Goal: Task Accomplishment & Management: Manage account settings

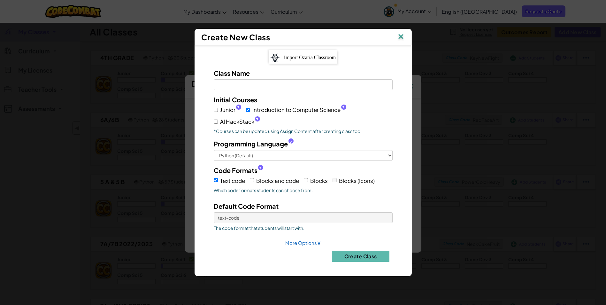
click at [399, 37] on img at bounding box center [401, 37] width 8 height 10
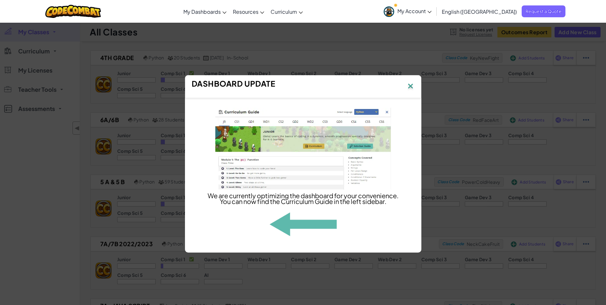
click at [408, 85] on img at bounding box center [410, 87] width 8 height 10
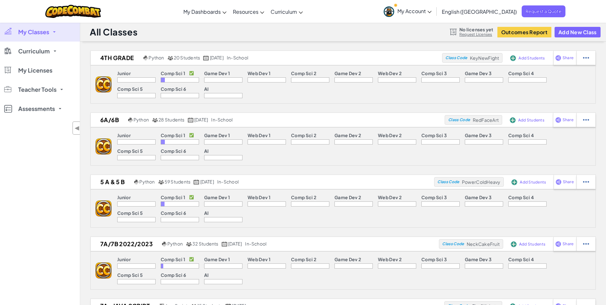
click at [431, 13] on span "My Account" at bounding box center [414, 11] width 34 height 7
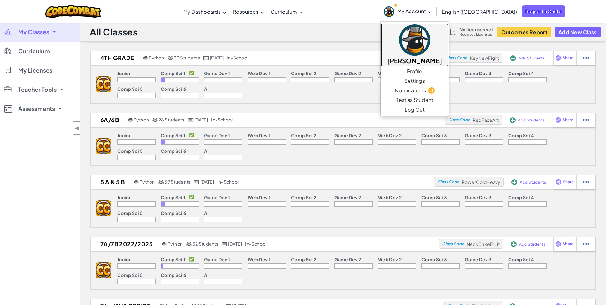
click at [442, 63] on h5 "[PERSON_NAME]" at bounding box center [414, 61] width 55 height 10
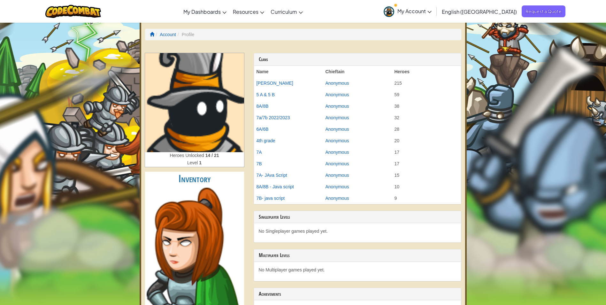
click at [431, 9] on span "My Account" at bounding box center [414, 11] width 34 height 7
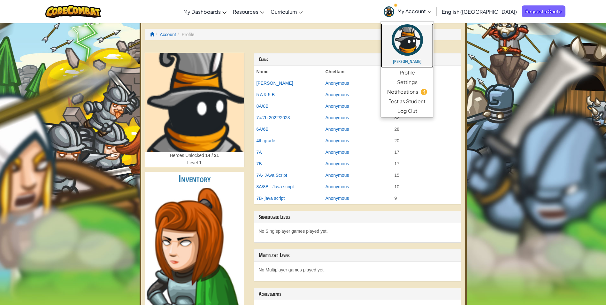
click at [423, 42] on img at bounding box center [406, 39] width 31 height 31
click at [433, 71] on link "Profile" at bounding box center [407, 73] width 52 height 10
click at [433, 73] on link "Profile" at bounding box center [407, 73] width 52 height 10
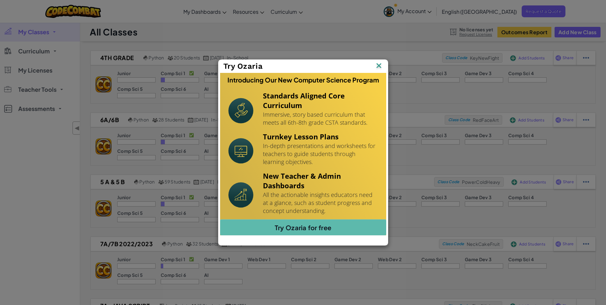
click at [378, 66] on img at bounding box center [379, 66] width 8 height 10
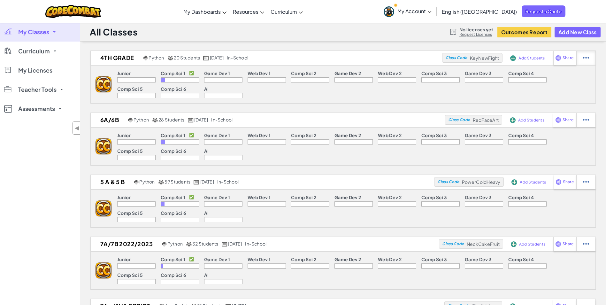
click at [584, 58] on img at bounding box center [586, 58] width 6 height 6
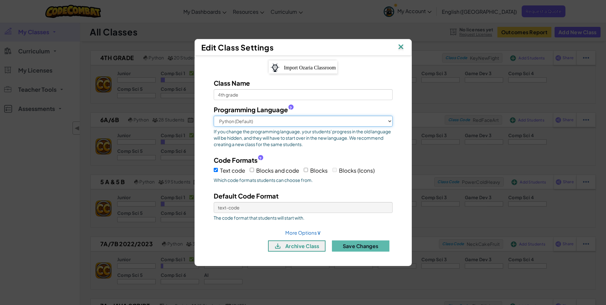
click at [388, 123] on select "Python (Default) JavaScript C++ Java (Experimental)" at bounding box center [303, 121] width 179 height 11
click at [400, 49] on img at bounding box center [401, 47] width 8 height 10
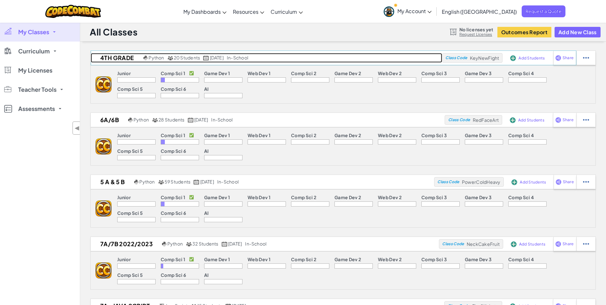
click at [182, 58] on span "20 Students" at bounding box center [187, 58] width 27 height 6
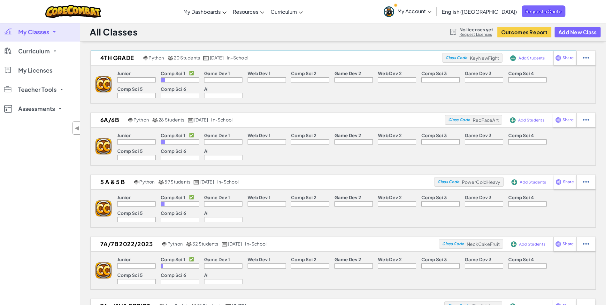
select select "560f1a9f22961295f9427742"
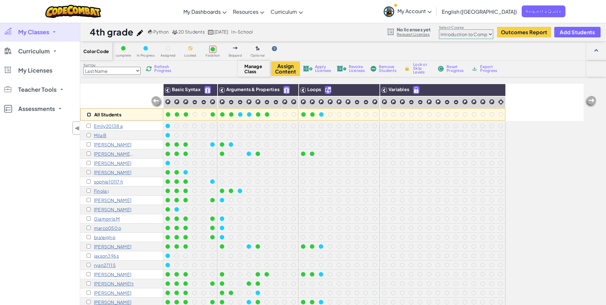
click at [88, 113] on input "checkbox" at bounding box center [89, 114] width 4 height 4
checkbox input "true"
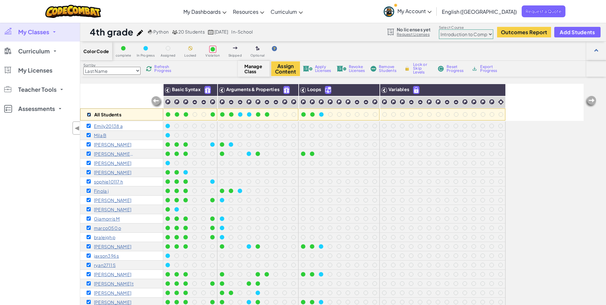
checkbox input "true"
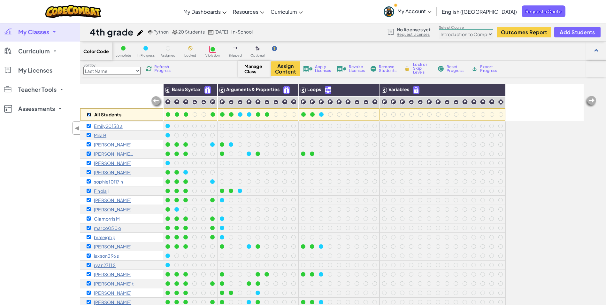
checkbox input "true"
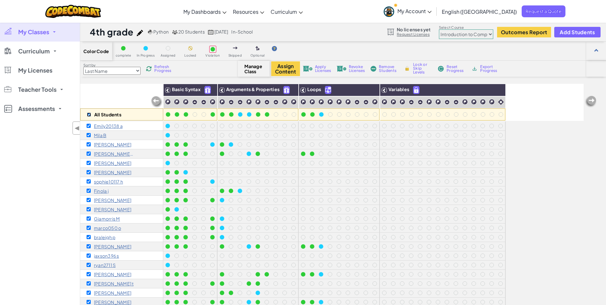
checkbox input "true"
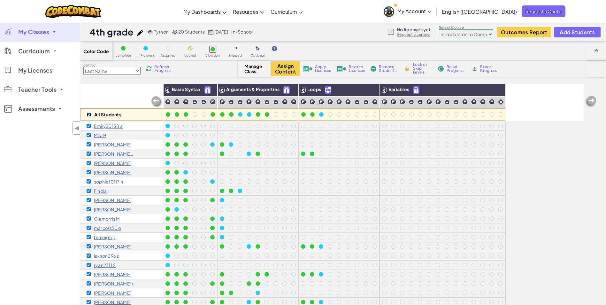
checkbox input "true"
click at [380, 68] on span "Remove Students" at bounding box center [388, 69] width 19 height 8
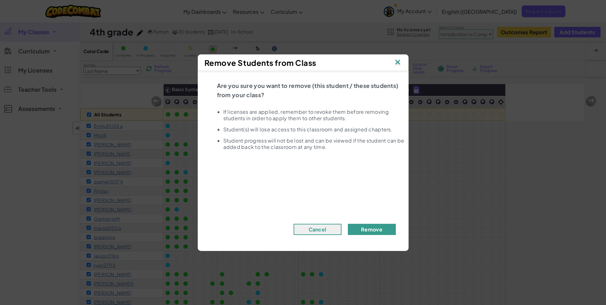
click at [379, 234] on button "Remove" at bounding box center [372, 229] width 48 height 11
click at [379, 226] on button "Remove" at bounding box center [372, 229] width 48 height 11
click at [378, 231] on button "Remove" at bounding box center [372, 229] width 48 height 11
click at [354, 225] on button "Remove" at bounding box center [372, 229] width 48 height 11
click at [399, 60] on img at bounding box center [397, 63] width 8 height 10
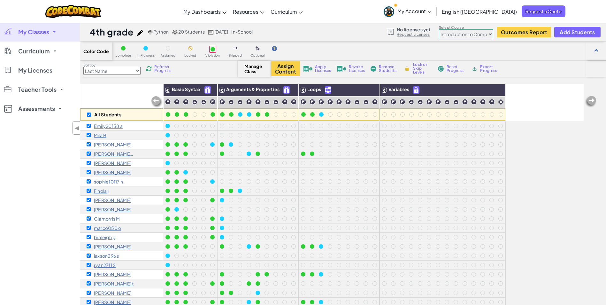
click at [394, 72] on span "Remove Students" at bounding box center [388, 69] width 19 height 8
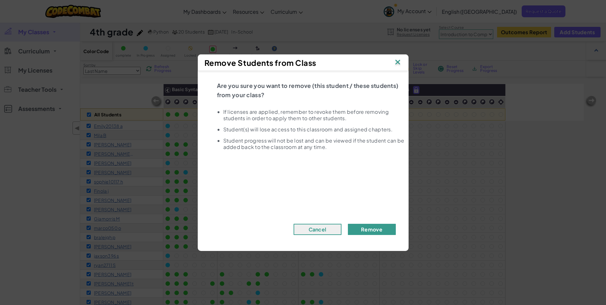
click at [372, 234] on button "Remove" at bounding box center [372, 229] width 48 height 11
click at [372, 226] on button "Remove" at bounding box center [372, 229] width 48 height 11
click at [398, 63] on img at bounding box center [397, 63] width 8 height 10
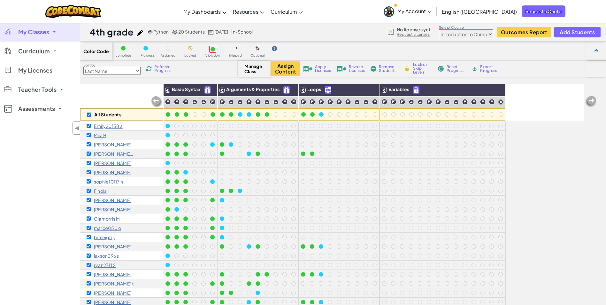
scroll to position [0, 0]
click at [101, 89] on div "All Students" at bounding box center [121, 102] width 83 height 37
click at [142, 33] on img at bounding box center [140, 33] width 6 height 6
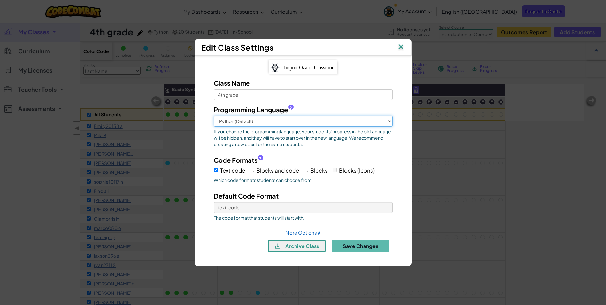
click at [262, 123] on select "Python (Default) JavaScript C++ Java (Experimental)" at bounding box center [303, 121] width 179 height 11
click at [321, 232] on div "Class Name 4th grade Programming Language ? Python (Default) JavaScript C++ Jav…" at bounding box center [303, 167] width 198 height 178
click at [317, 233] on span "∨" at bounding box center [319, 231] width 4 height 7
select select "in-school"
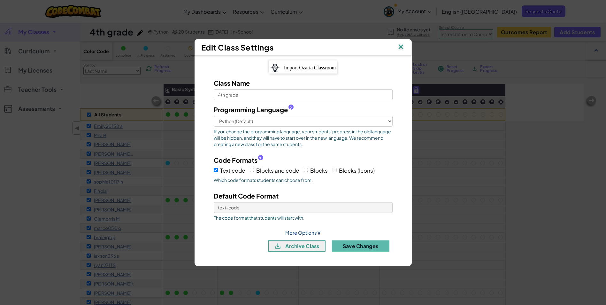
select select
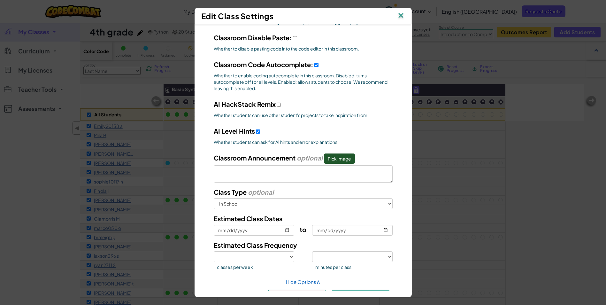
scroll to position [209, 0]
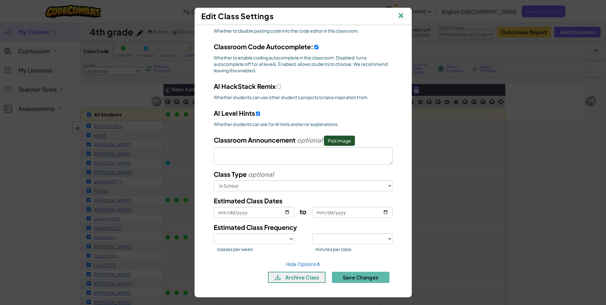
click at [403, 19] on img at bounding box center [401, 16] width 8 height 10
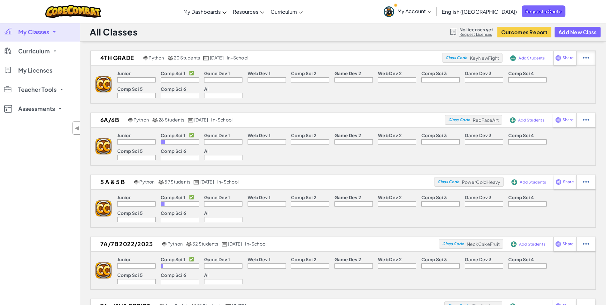
click at [586, 58] on img at bounding box center [586, 58] width 6 height 6
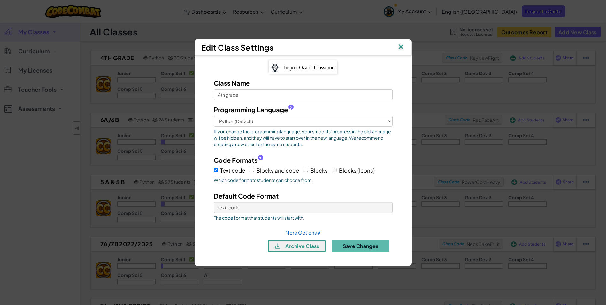
click at [397, 44] on img at bounding box center [401, 47] width 8 height 10
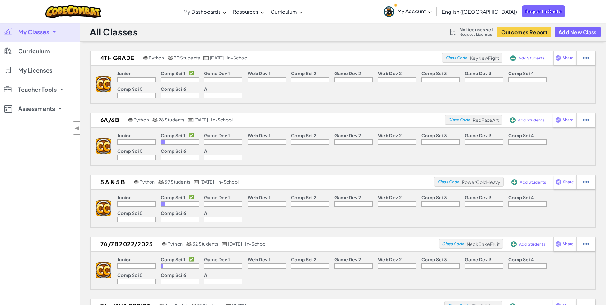
click at [101, 81] on img at bounding box center [103, 84] width 16 height 16
click at [195, 80] on div at bounding box center [180, 79] width 38 height 5
click at [223, 77] on div "Game Dev 1" at bounding box center [223, 74] width 38 height 7
click at [266, 75] on p "Web Dev 1" at bounding box center [258, 73] width 23 height 5
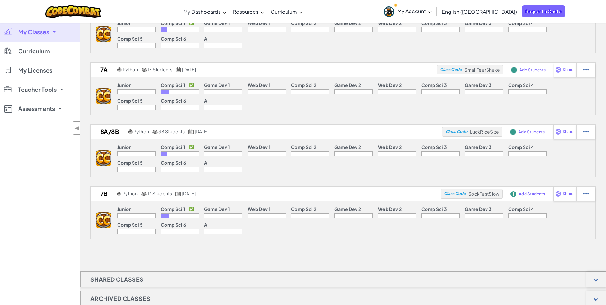
scroll to position [383, 0]
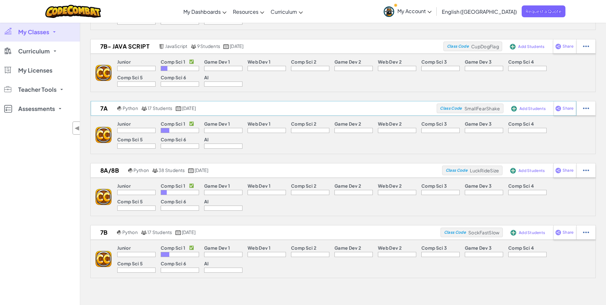
click at [527, 109] on span "Add Students" at bounding box center [532, 109] width 26 height 4
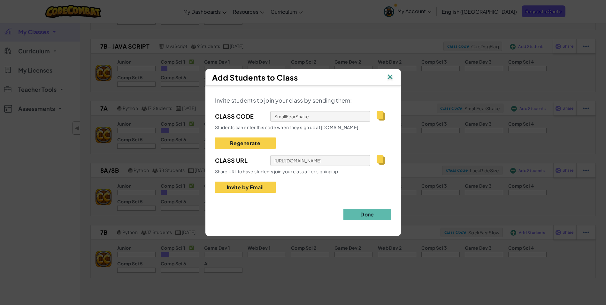
click at [391, 77] on img at bounding box center [390, 77] width 8 height 10
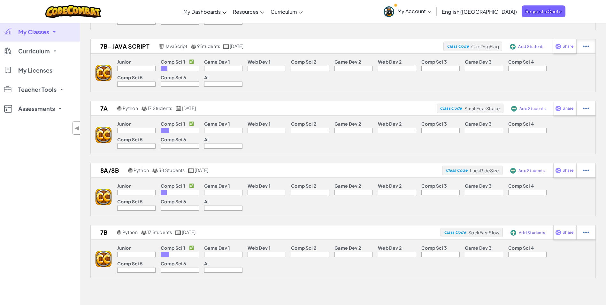
click at [583, 48] on img at bounding box center [586, 46] width 6 height 6
select select "javascript"
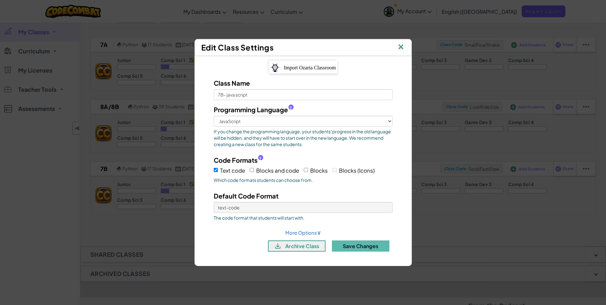
scroll to position [447, 0]
click at [299, 245] on button "archive class" at bounding box center [296, 245] width 57 height 11
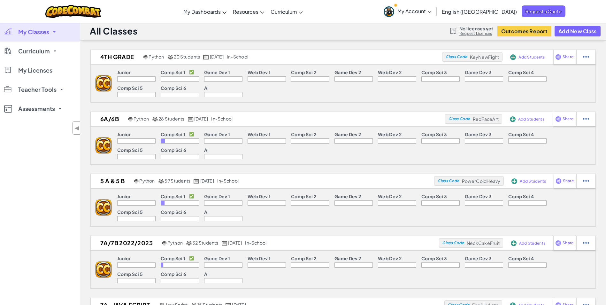
scroll to position [0, 0]
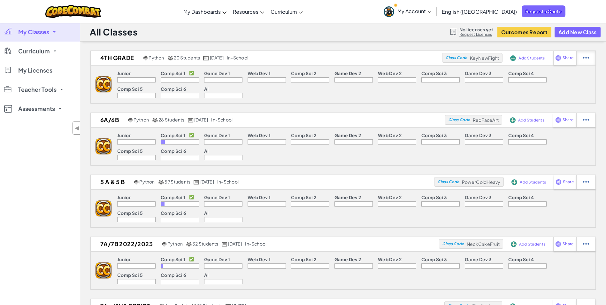
click at [585, 60] on img at bounding box center [586, 58] width 6 height 6
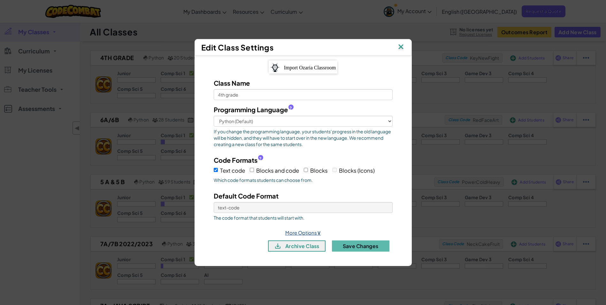
click at [316, 233] on link "More Options ∨" at bounding box center [303, 232] width 36 height 6
select select "in-school"
select select
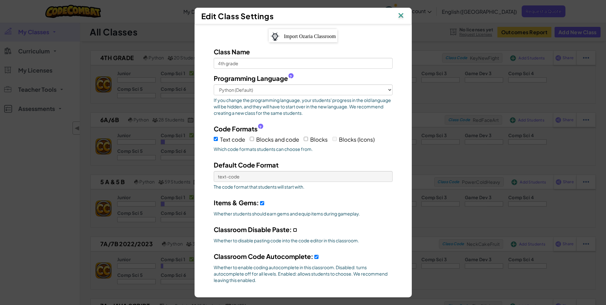
click at [294, 230] on input "Classroom Disable Paste:" at bounding box center [295, 230] width 4 height 4
checkbox input "true"
select select
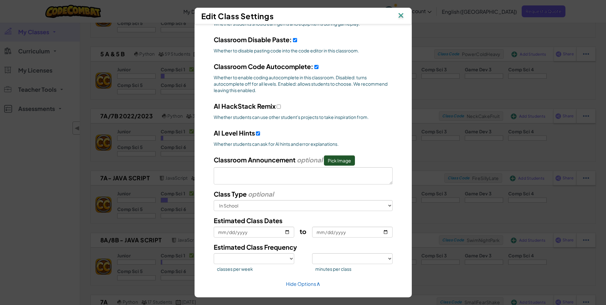
scroll to position [209, 0]
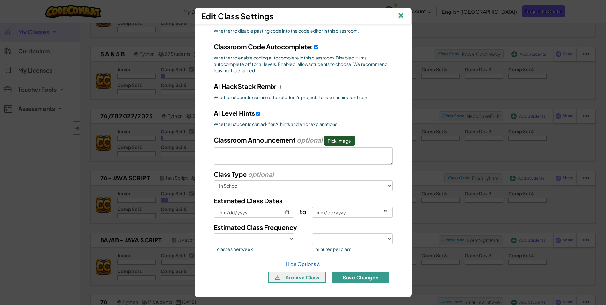
click at [362, 280] on button "Save Changes" at bounding box center [360, 276] width 57 height 11
select select
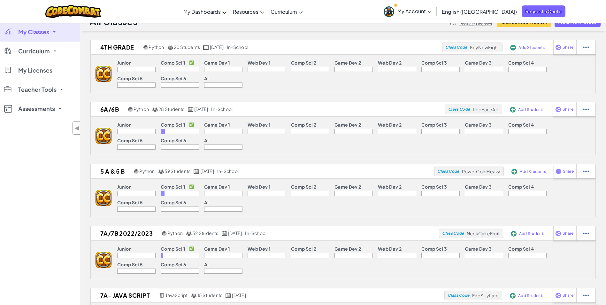
scroll to position [0, 0]
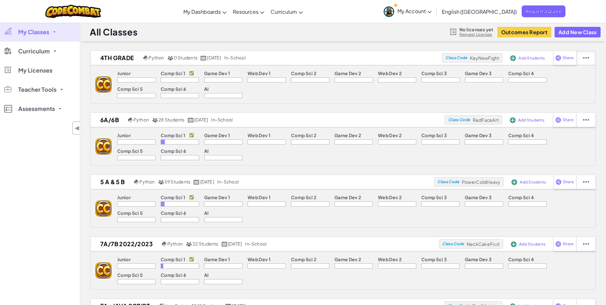
click at [589, 59] on div at bounding box center [585, 58] width 19 height 14
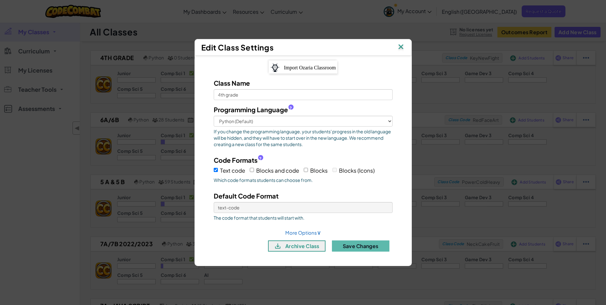
click at [402, 47] on img at bounding box center [401, 47] width 8 height 10
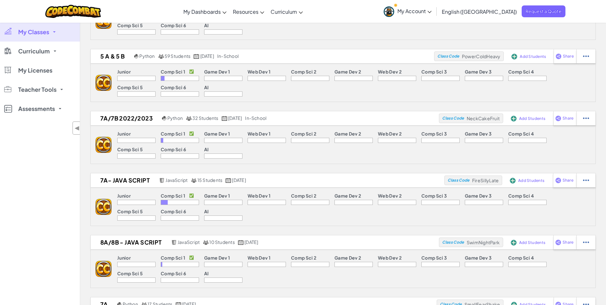
scroll to position [128, 0]
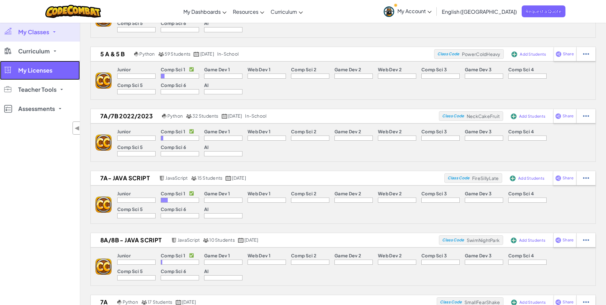
click at [40, 71] on span "My Licenses" at bounding box center [35, 70] width 34 height 6
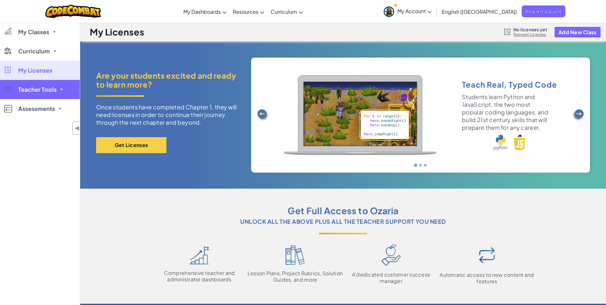
click at [34, 89] on span "Teacher Tools" at bounding box center [37, 90] width 38 height 6
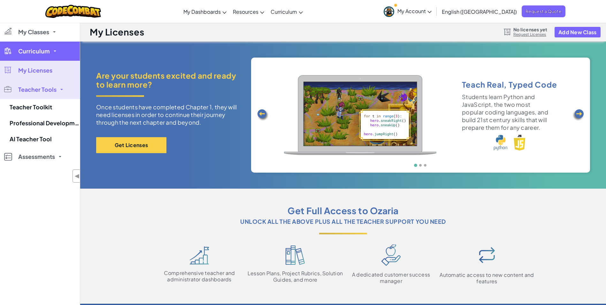
click at [30, 55] on link "Curriculum" at bounding box center [40, 51] width 80 height 19
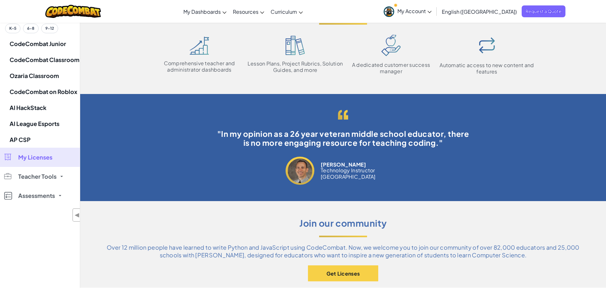
scroll to position [255, 0]
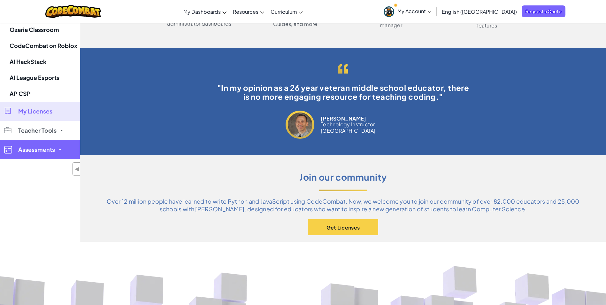
click at [29, 152] on span "Assessments" at bounding box center [36, 150] width 37 height 6
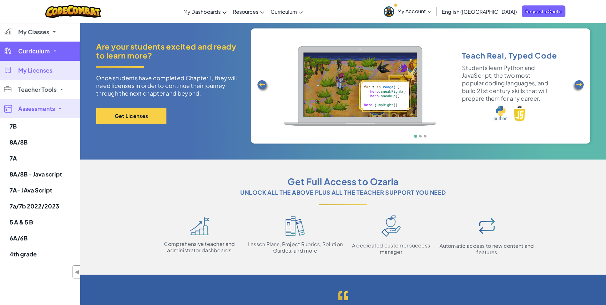
scroll to position [0, 0]
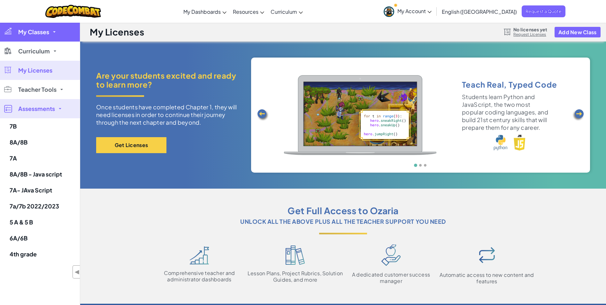
click at [29, 37] on link "My Classes" at bounding box center [40, 31] width 80 height 19
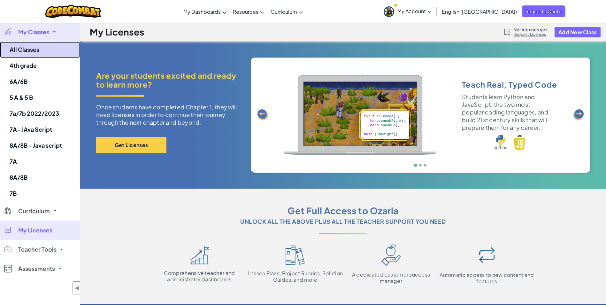
click at [25, 56] on link "All Classes" at bounding box center [40, 50] width 80 height 16
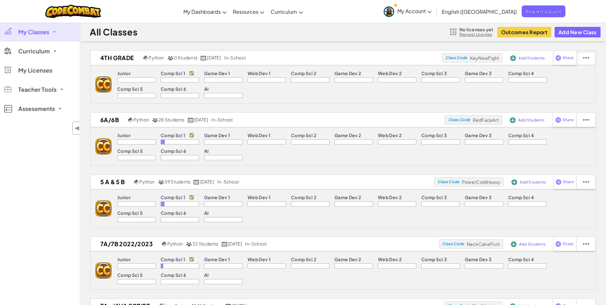
click at [584, 60] on img at bounding box center [586, 58] width 6 height 6
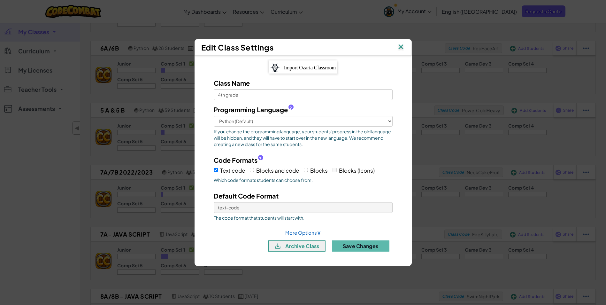
scroll to position [96, 0]
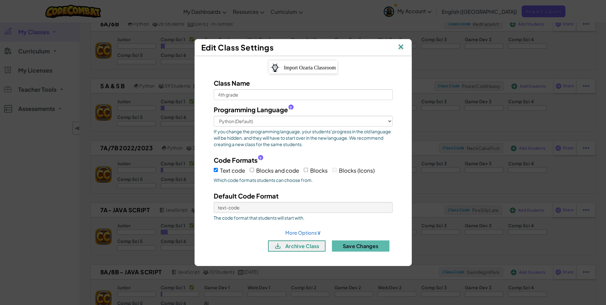
click at [401, 48] on img at bounding box center [401, 47] width 8 height 10
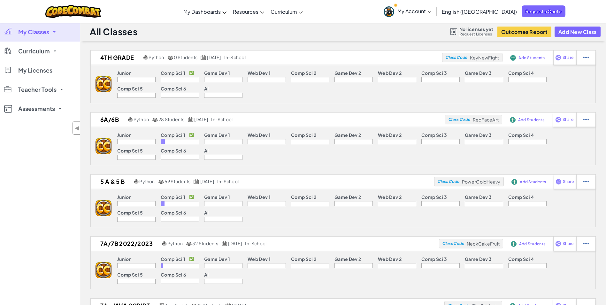
scroll to position [0, 0]
click at [566, 30] on button "Add New Class" at bounding box center [577, 32] width 46 height 11
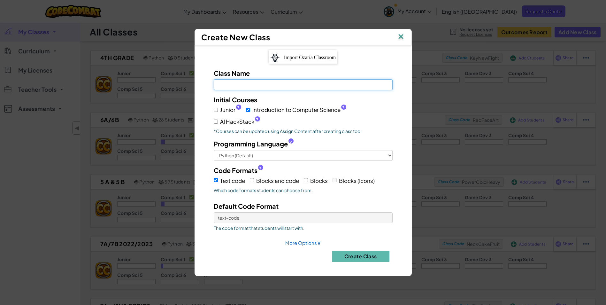
click at [264, 81] on input "Class Name Field is required" at bounding box center [303, 84] width 179 height 11
type input "4th grade [DATE]-[DATE]"
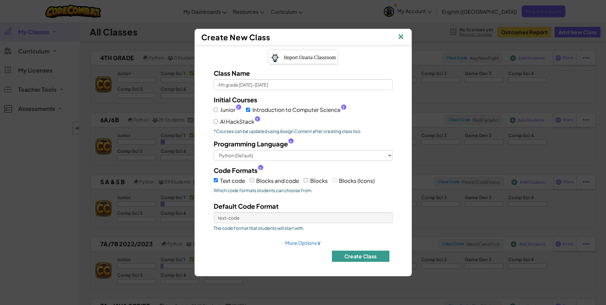
click at [358, 258] on button "Create Class" at bounding box center [360, 255] width 57 height 11
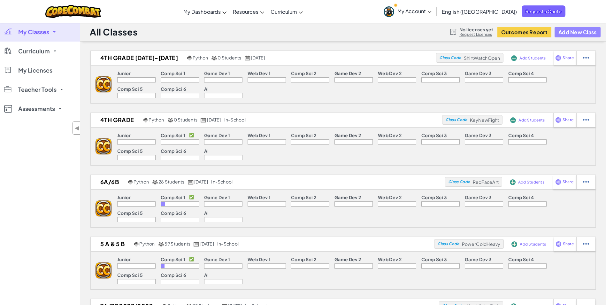
click at [575, 30] on button "Add New Class" at bounding box center [577, 32] width 46 height 11
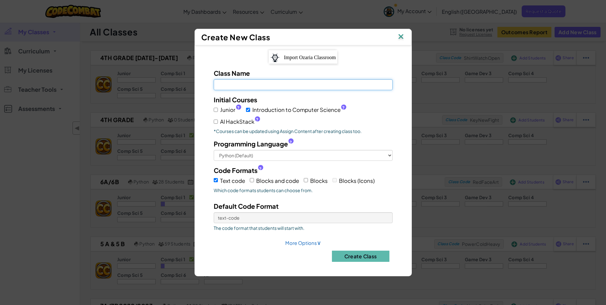
click at [257, 84] on input "Class Name Field is required" at bounding box center [303, 84] width 179 height 11
type input "5th grade [DATE]-[DATE]"
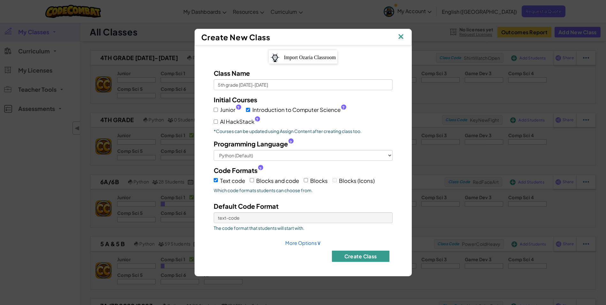
click at [383, 259] on button "Create Class" at bounding box center [360, 255] width 57 height 11
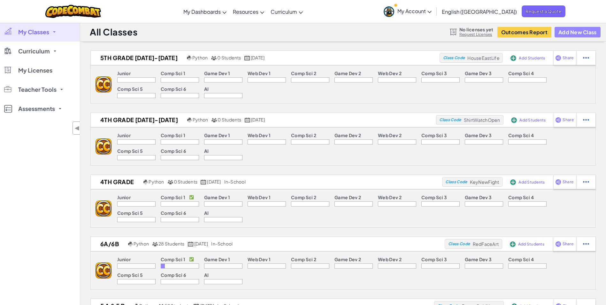
click at [568, 33] on button "Add New Class" at bounding box center [577, 32] width 46 height 11
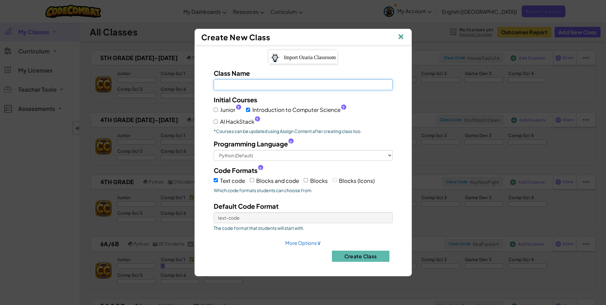
click at [277, 85] on input "Class Name Field is required" at bounding box center [303, 84] width 179 height 11
type input "6th grade [DATE]-[DATE]"
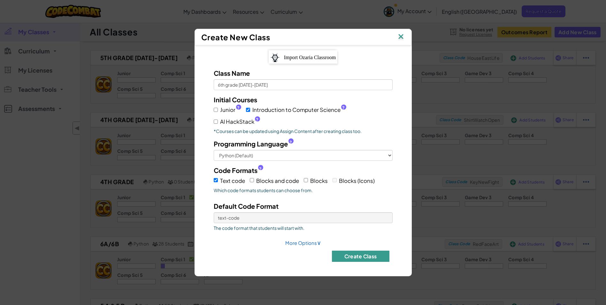
click at [367, 258] on button "Create Class" at bounding box center [360, 255] width 57 height 11
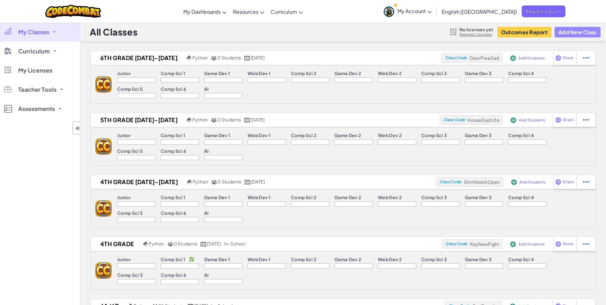
click at [568, 32] on button "Add New Class" at bounding box center [577, 32] width 46 height 11
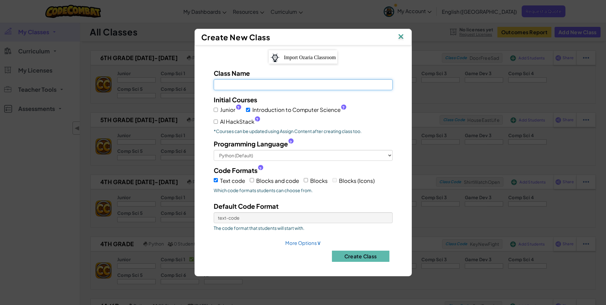
click at [259, 82] on input "Class Name Field is required" at bounding box center [303, 84] width 179 height 11
type input "7th grade [DATE]-[DATE]"
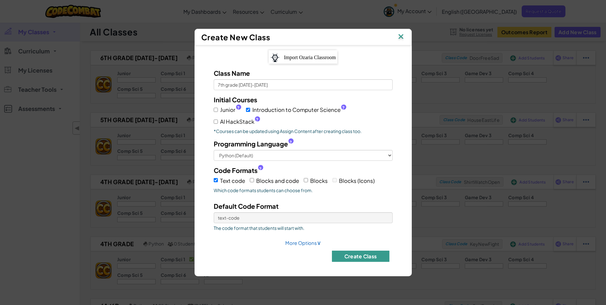
click at [382, 253] on button "Create Class" at bounding box center [360, 255] width 57 height 11
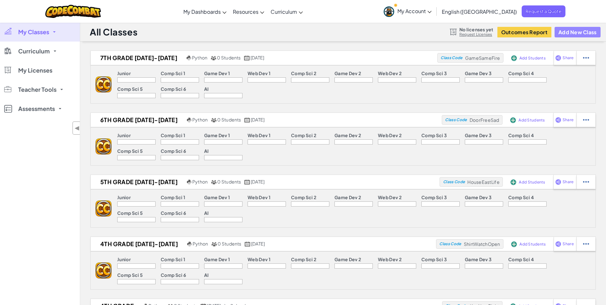
click at [571, 29] on button "Add New Class" at bounding box center [577, 32] width 46 height 11
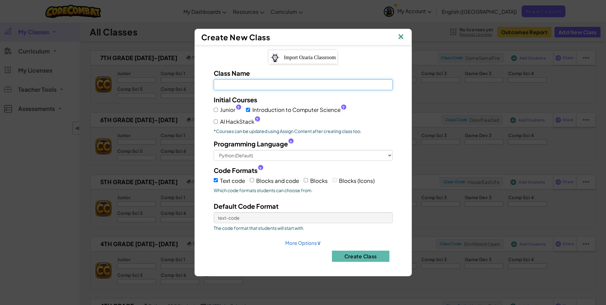
click at [289, 87] on input "Class Name Field is required" at bounding box center [303, 84] width 179 height 11
type input "8th grade [DATE]-[DATE]"
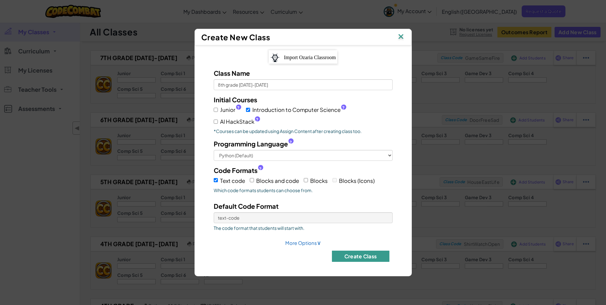
click at [354, 257] on button "Create Class" at bounding box center [360, 255] width 57 height 11
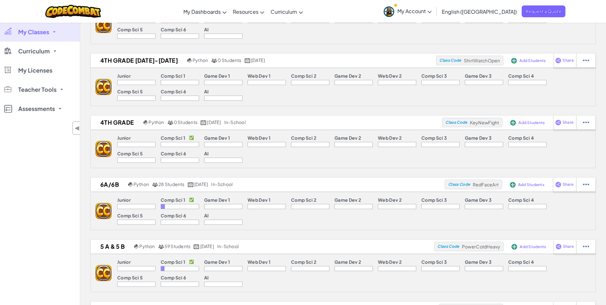
scroll to position [255, 0]
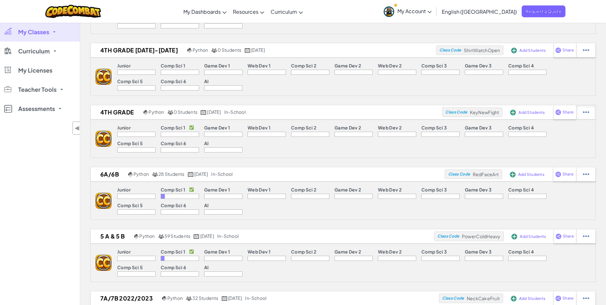
click at [584, 110] on img at bounding box center [586, 112] width 6 height 6
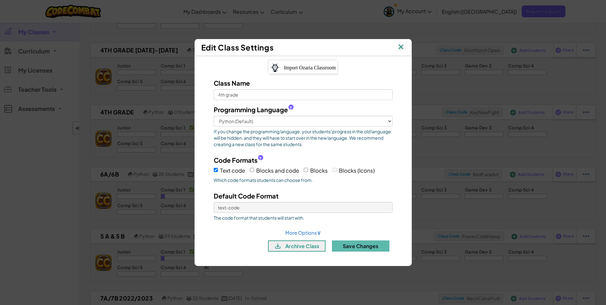
click at [401, 49] on img at bounding box center [401, 47] width 8 height 10
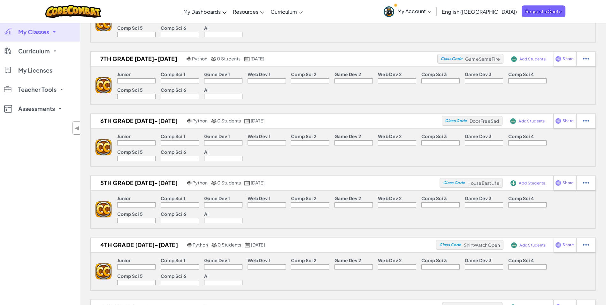
scroll to position [0, 0]
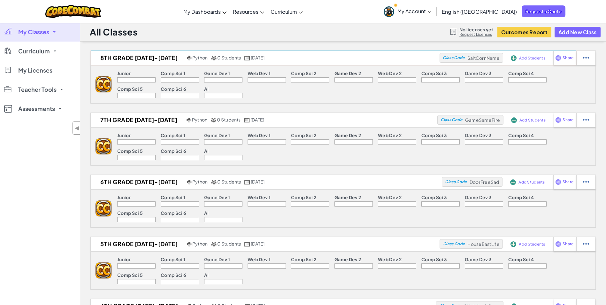
click at [528, 58] on span "Add Students" at bounding box center [532, 58] width 26 height 4
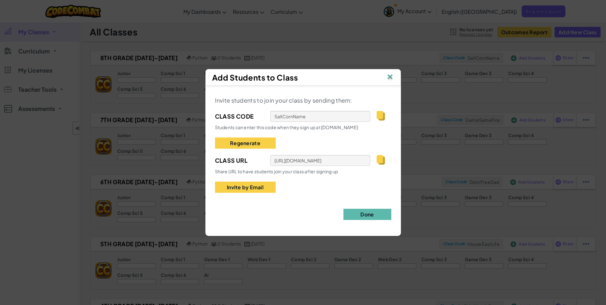
click at [381, 159] on img at bounding box center [380, 160] width 8 height 10
click at [386, 77] on img at bounding box center [390, 77] width 8 height 10
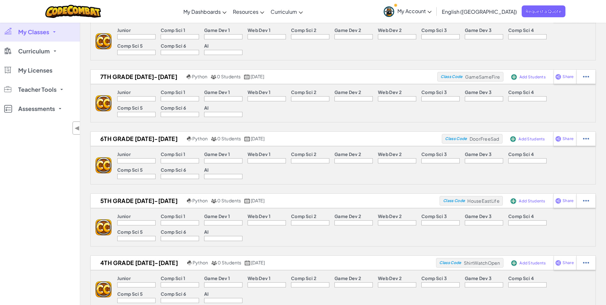
scroll to position [64, 0]
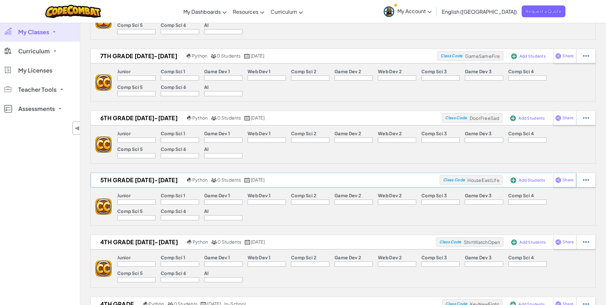
click at [467, 181] on span "HouseEastLife" at bounding box center [483, 180] width 32 height 6
click at [467, 181] on div "Class Code HouseEastLife" at bounding box center [470, 180] width 63 height 10
drag, startPoint x: 467, startPoint y: 181, endPoint x: 502, endPoint y: 180, distance: 34.2
click at [502, 180] on div "Class Code HouseEastLife" at bounding box center [470, 180] width 63 height 10
copy span "HouseEastLife"
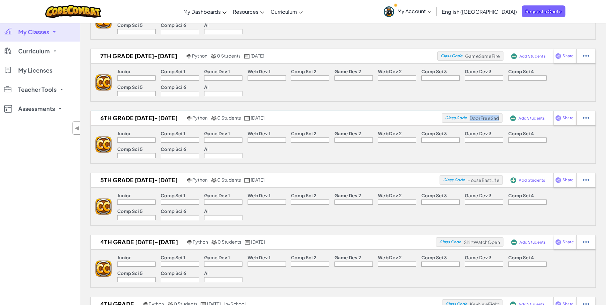
drag, startPoint x: 470, startPoint y: 118, endPoint x: 499, endPoint y: 118, distance: 29.7
click at [499, 118] on div "Class Code DoorFreeSad" at bounding box center [472, 118] width 61 height 10
copy span "DoorFreeSad"
drag, startPoint x: 466, startPoint y: 55, endPoint x: 501, endPoint y: 57, distance: 35.1
click at [501, 57] on div "Class Code GameSameFire" at bounding box center [470, 56] width 66 height 10
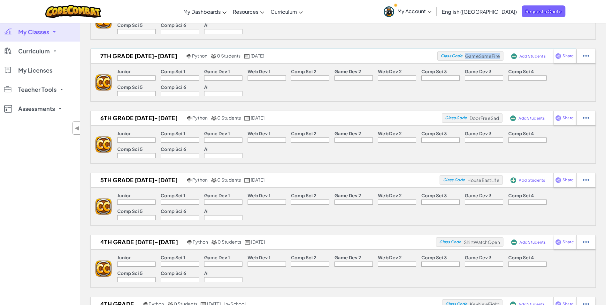
copy span "GameSameFire"
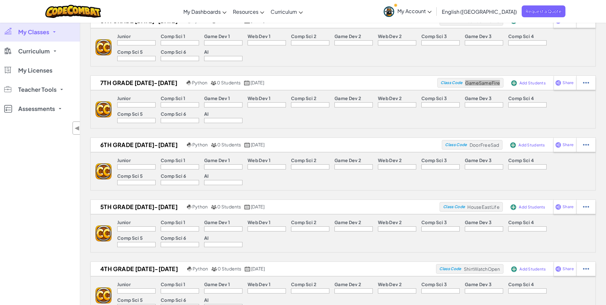
scroll to position [0, 0]
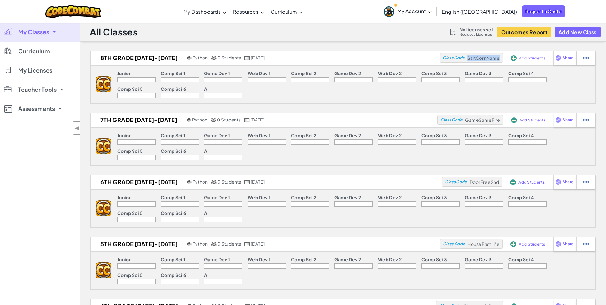
drag, startPoint x: 468, startPoint y: 57, endPoint x: 500, endPoint y: 60, distance: 32.4
click at [500, 60] on div "Class Code SaltCornName" at bounding box center [471, 58] width 64 height 10
copy span "SaltCornName"
click at [585, 55] on img at bounding box center [586, 58] width 6 height 6
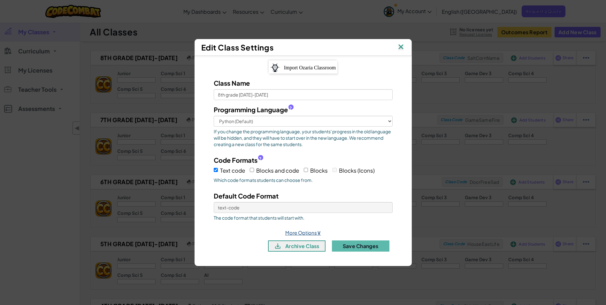
click at [302, 234] on link "More Options ∨" at bounding box center [303, 232] width 36 height 6
select select
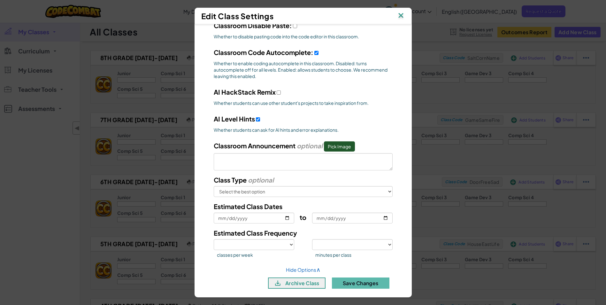
scroll to position [209, 0]
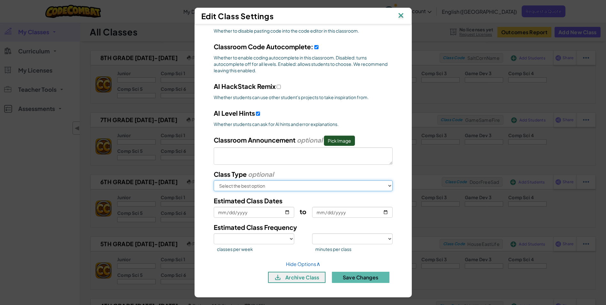
click at [386, 185] on select "Select the best option In School After School Online Camp Homeschool Other" at bounding box center [303, 185] width 179 height 11
click at [396, 173] on div "Class Name 8th grade [DATE]-[DATE] Programming Language ? Python (Default) Java…" at bounding box center [303, 62] width 198 height 450
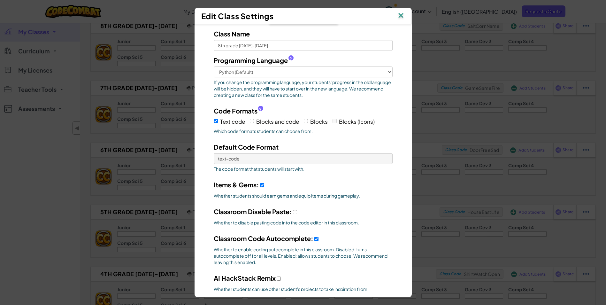
scroll to position [0, 0]
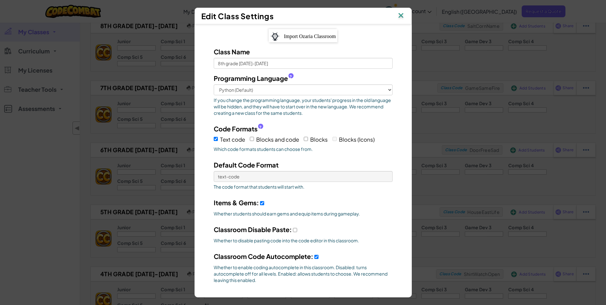
click at [404, 13] on img at bounding box center [401, 16] width 8 height 10
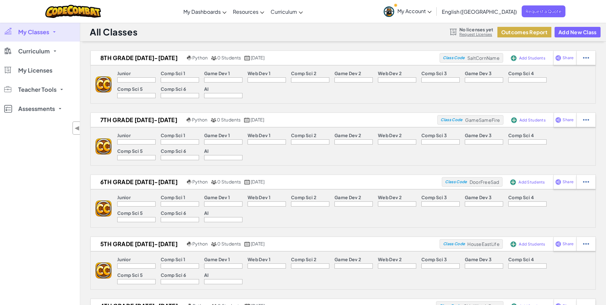
click at [530, 30] on button "Outcomes Report" at bounding box center [524, 32] width 54 height 11
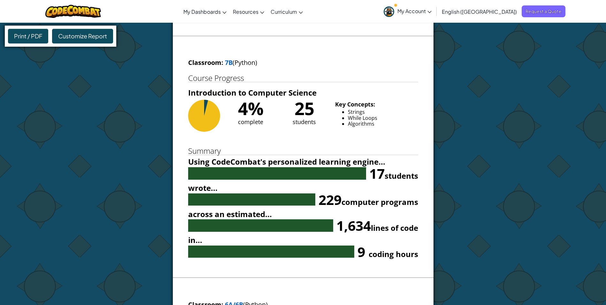
scroll to position [1820, 0]
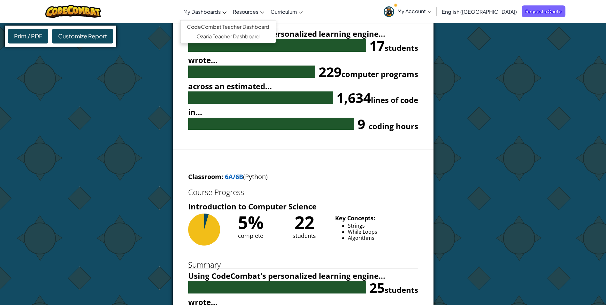
click at [221, 13] on span "My Dashboards" at bounding box center [201, 11] width 37 height 7
click at [226, 41] on link "Ozaria Teacher Dashboard" at bounding box center [227, 37] width 95 height 10
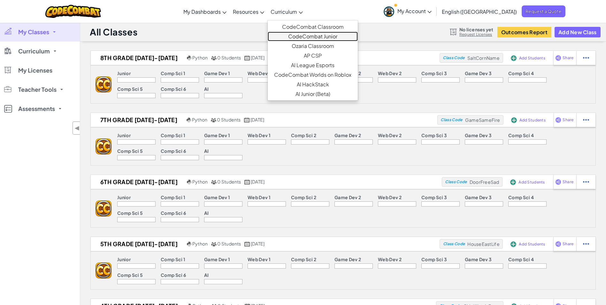
click at [325, 35] on link "CodeCombat Junior" at bounding box center [313, 37] width 90 height 10
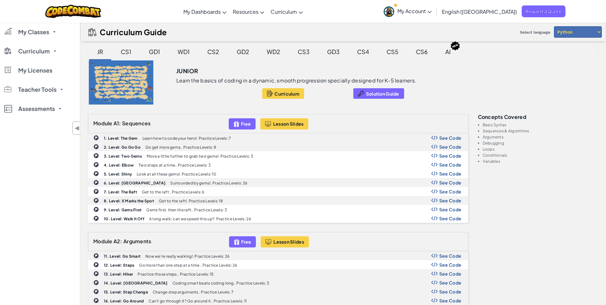
click at [122, 80] on div at bounding box center [121, 82] width 82 height 44
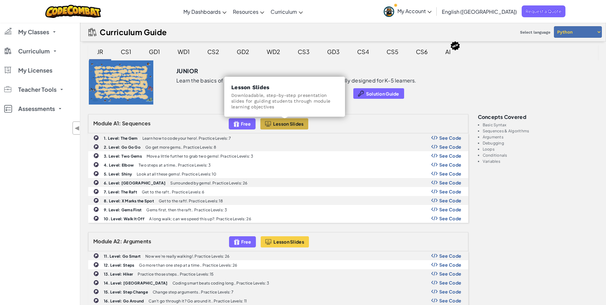
click at [291, 125] on span "Lesson Slides" at bounding box center [288, 123] width 31 height 5
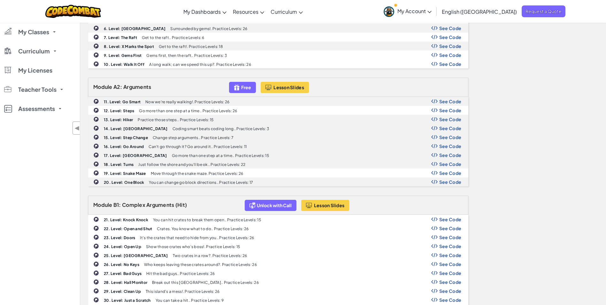
scroll to position [96, 0]
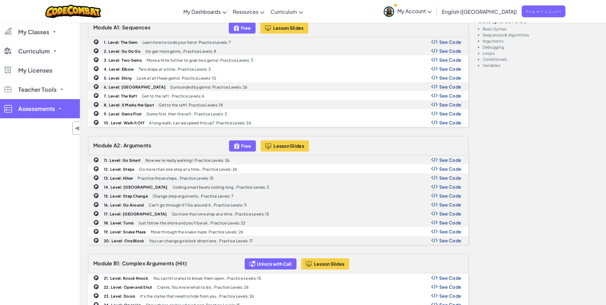
click at [29, 110] on span "Assessments" at bounding box center [36, 109] width 37 height 6
